Goal: Transaction & Acquisition: Purchase product/service

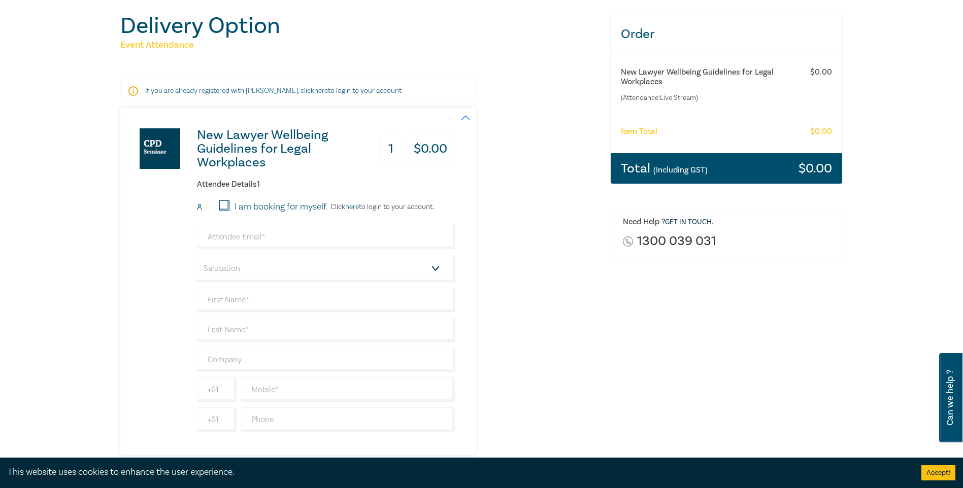
scroll to position [102, 0]
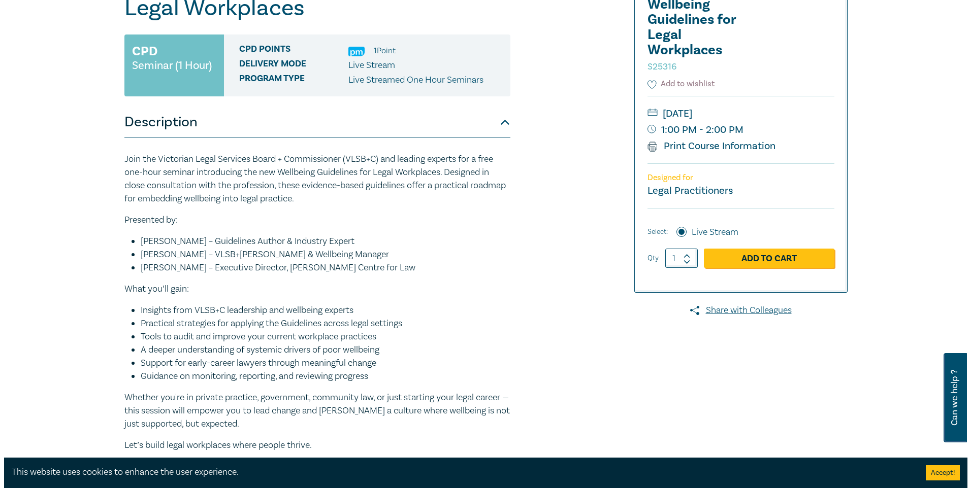
scroll to position [102, 0]
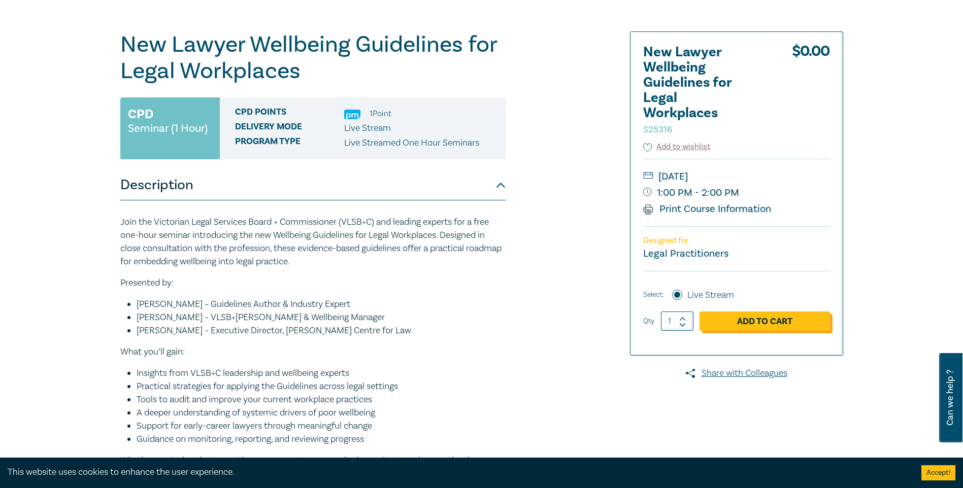
click at [768, 324] on link "Add to Cart" at bounding box center [765, 321] width 130 height 19
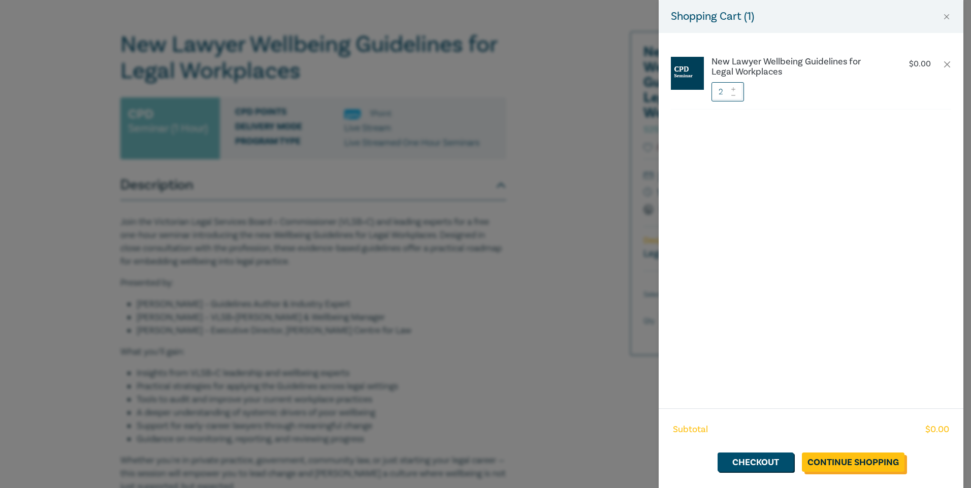
click at [841, 458] on link "Continue Shopping" at bounding box center [853, 462] width 103 height 19
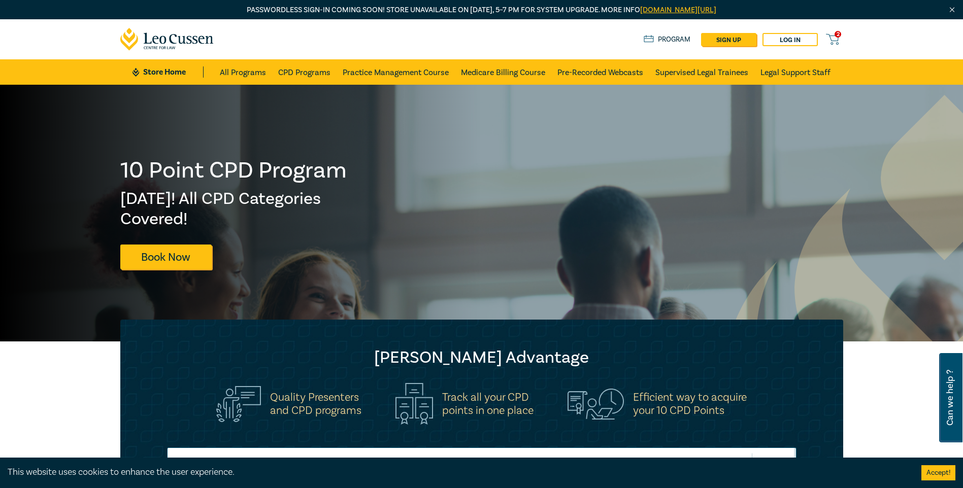
click at [830, 37] on icon at bounding box center [832, 39] width 13 height 13
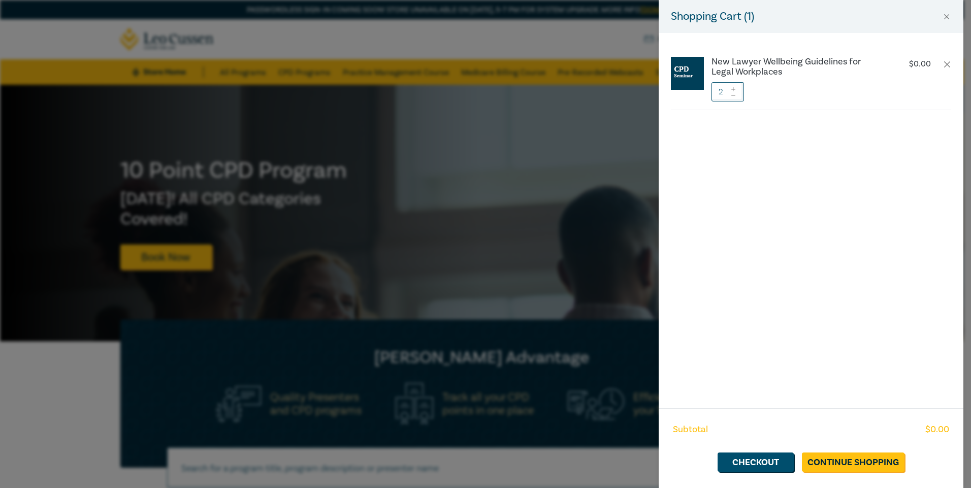
click at [734, 94] on icon at bounding box center [733, 95] width 7 height 4
click at [781, 467] on link "Checkout" at bounding box center [755, 462] width 76 height 19
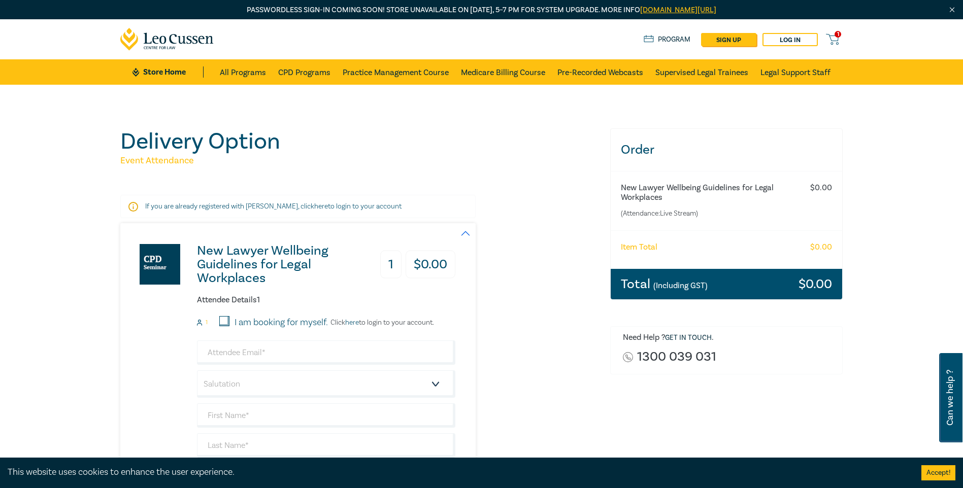
click at [225, 324] on input "I am booking for myself." at bounding box center [224, 321] width 10 height 10
checkbox input "true"
click at [237, 351] on input "email" at bounding box center [326, 353] width 258 height 24
type input "Kathryn.Bellion@au.kwm.com"
type input "[PERSON_NAME]"
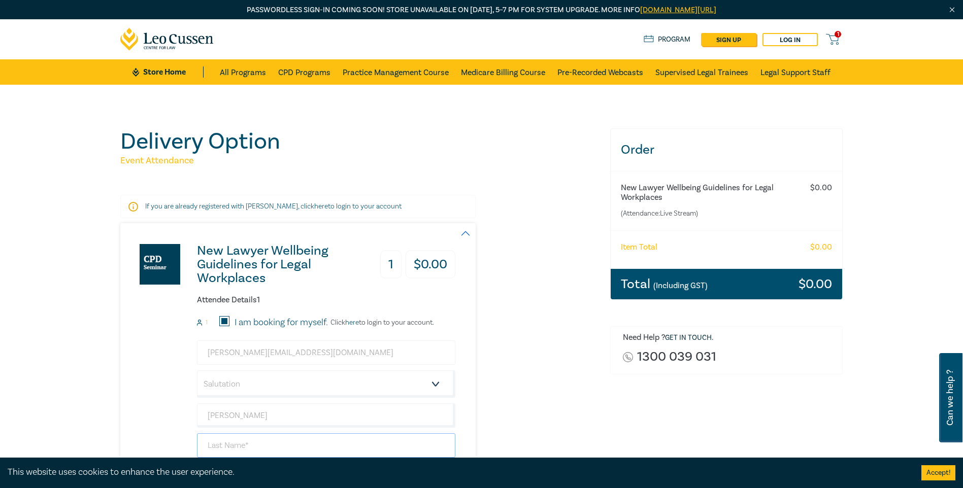
type input "Bellion"
type input "King & [PERSON_NAME]"
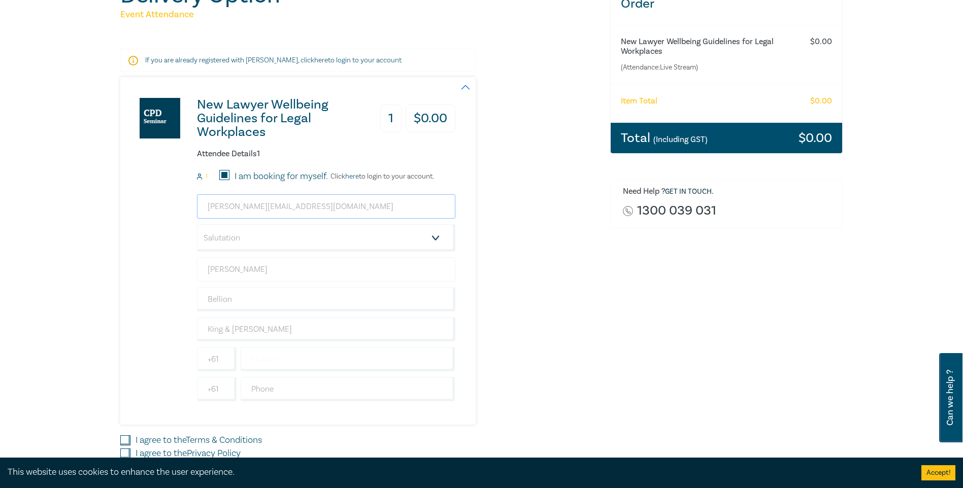
scroll to position [152, 0]
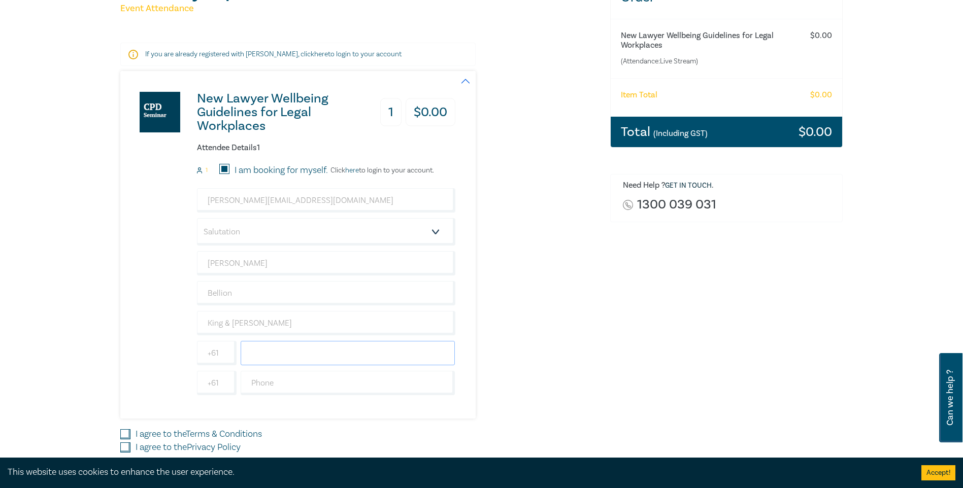
click at [264, 357] on input "text" at bounding box center [348, 353] width 215 height 24
type input "0419695132"
click at [128, 434] on input "I agree to the Terms & Conditions" at bounding box center [125, 435] width 10 height 10
checkbox input "true"
click at [125, 444] on input "I agree to the Privacy Policy" at bounding box center [125, 448] width 10 height 10
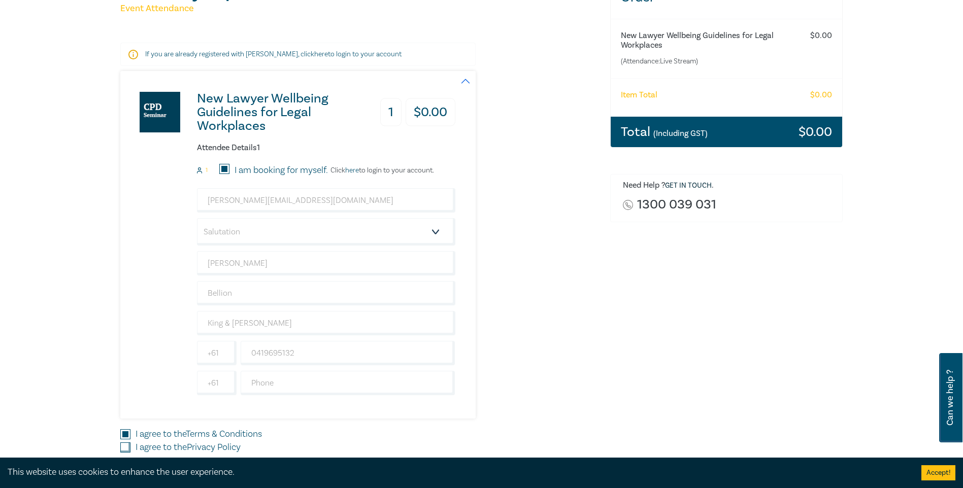
checkbox input "true"
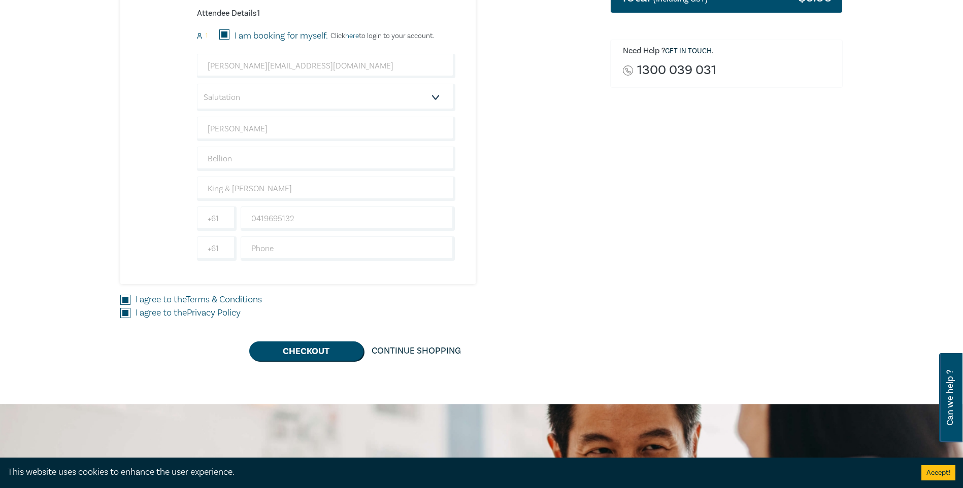
scroll to position [305, 0]
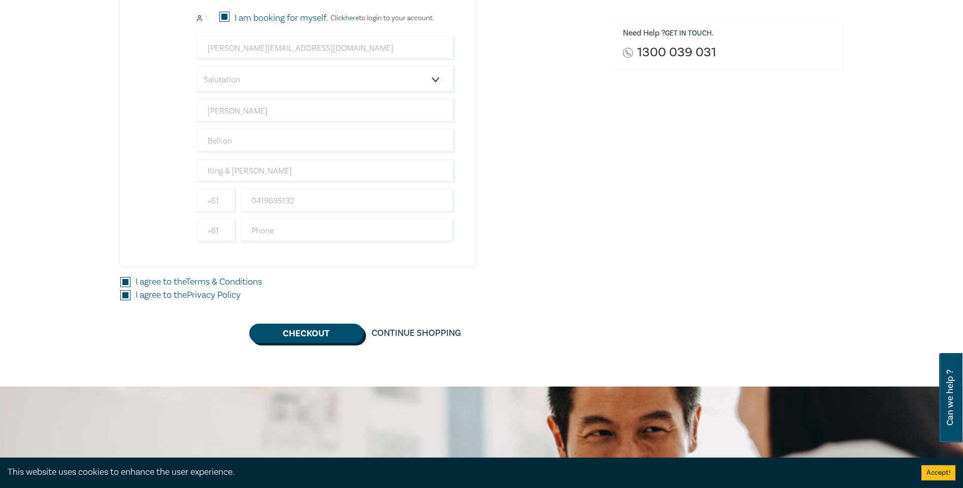
click at [303, 333] on button "Checkout" at bounding box center [306, 333] width 114 height 19
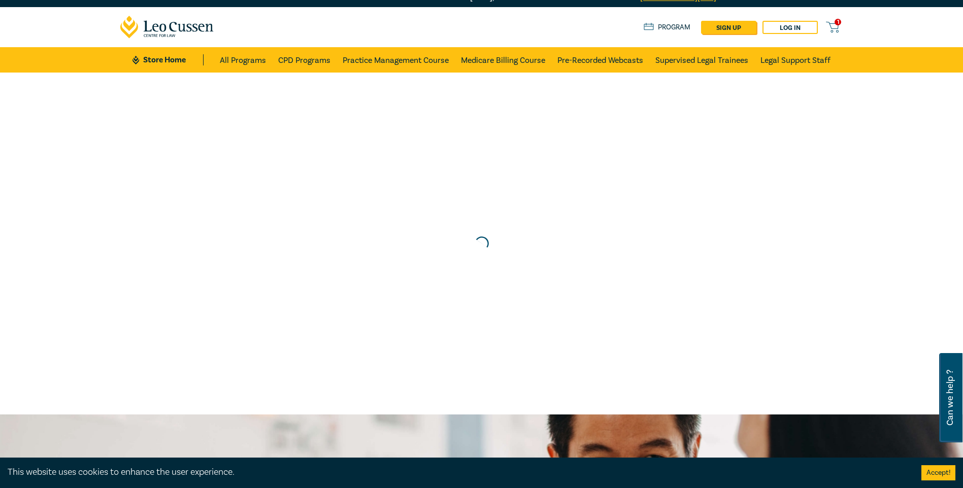
scroll to position [0, 0]
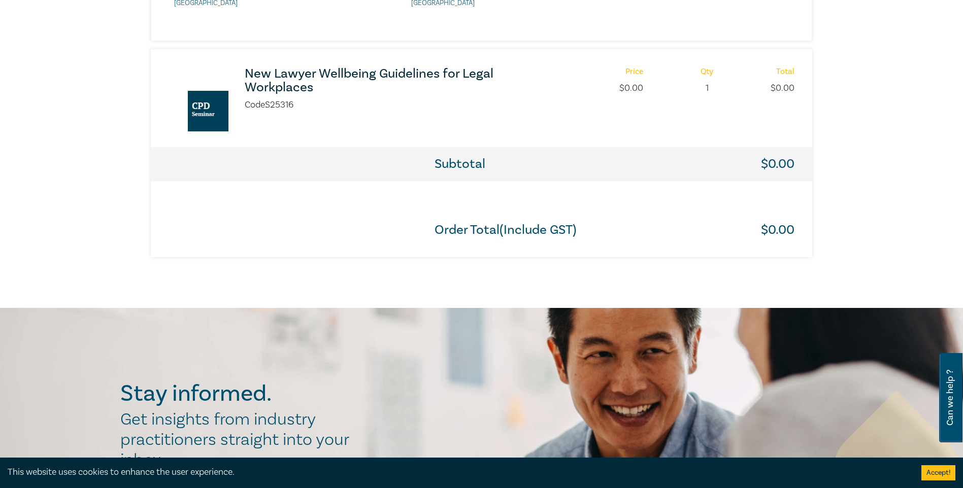
scroll to position [558, 0]
